Goal: Task Accomplishment & Management: Manage account settings

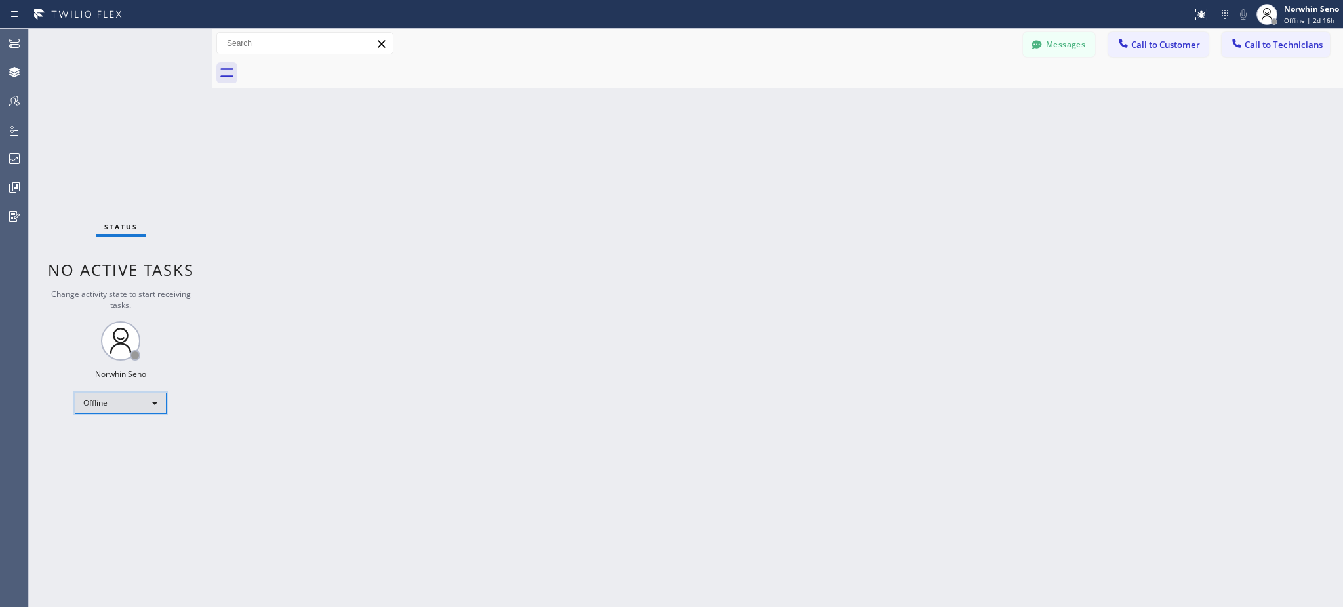
click at [140, 410] on div "Offline" at bounding box center [121, 403] width 92 height 21
click at [134, 454] on li "Unavailable" at bounding box center [119, 454] width 89 height 16
click at [24, 194] on div at bounding box center [14, 188] width 29 height 16
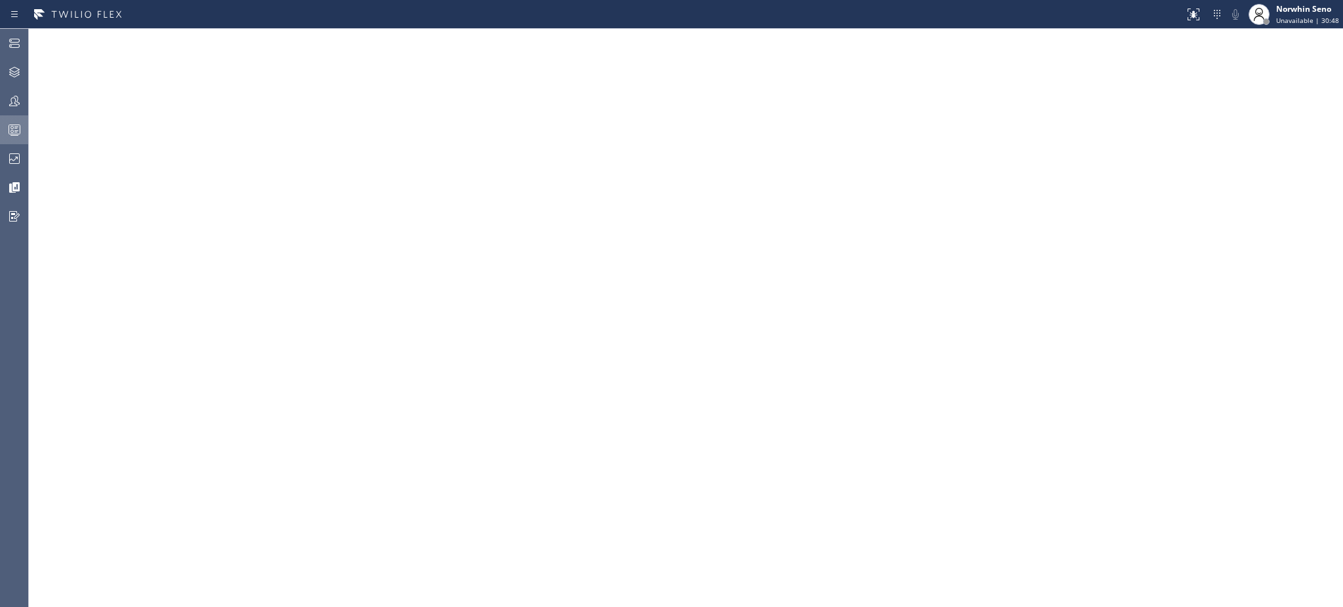
click at [14, 124] on icon at bounding box center [15, 130] width 16 height 16
